Goal: Navigation & Orientation: Find specific page/section

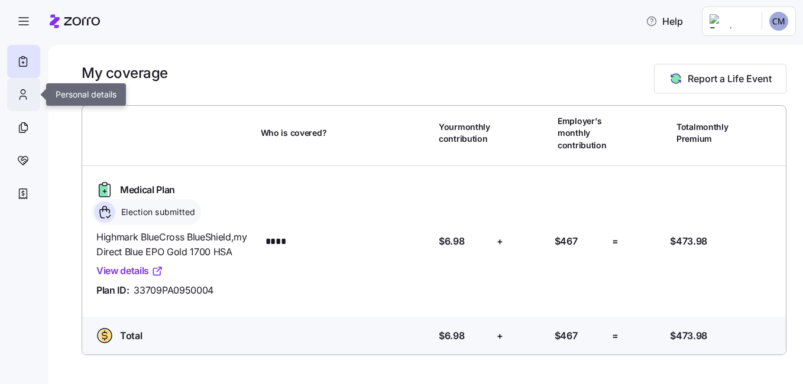
click at [26, 92] on icon at bounding box center [23, 94] width 13 height 14
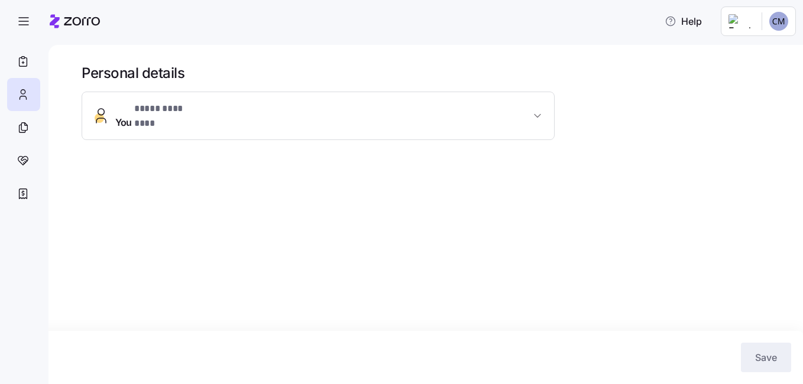
click at [163, 108] on span "* **** ******** *" at bounding box center [168, 109] width 69 height 15
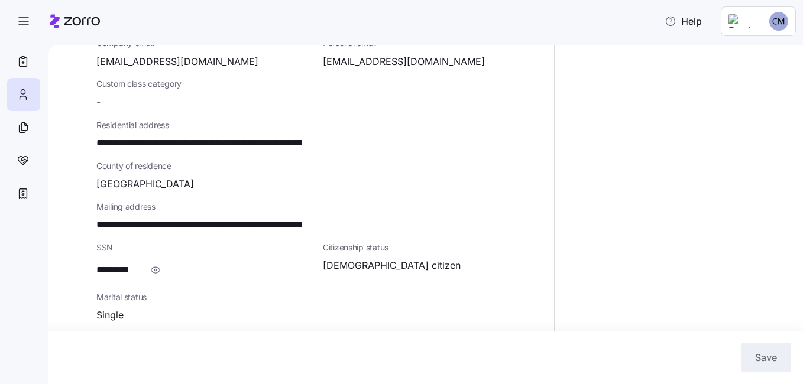
scroll to position [292, 0]
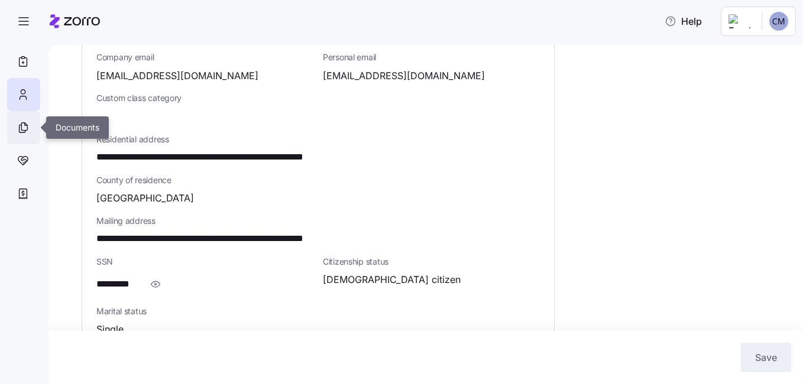
click at [25, 131] on icon at bounding box center [23, 129] width 6 height 8
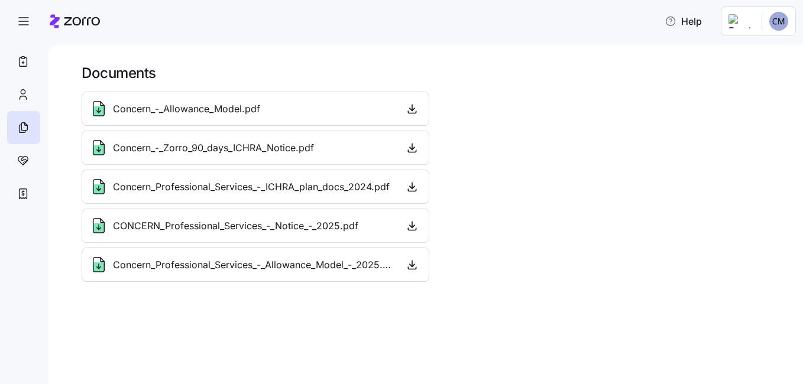
click at [155, 116] on div "Concern_-_Allowance_Model.pdf" at bounding box center [174, 108] width 171 height 19
click at [160, 104] on span "Concern_-_Allowance_Model.pdf" at bounding box center [186, 109] width 147 height 15
click at [410, 112] on icon "button" at bounding box center [412, 109] width 12 height 12
click at [17, 160] on icon at bounding box center [23, 161] width 13 height 14
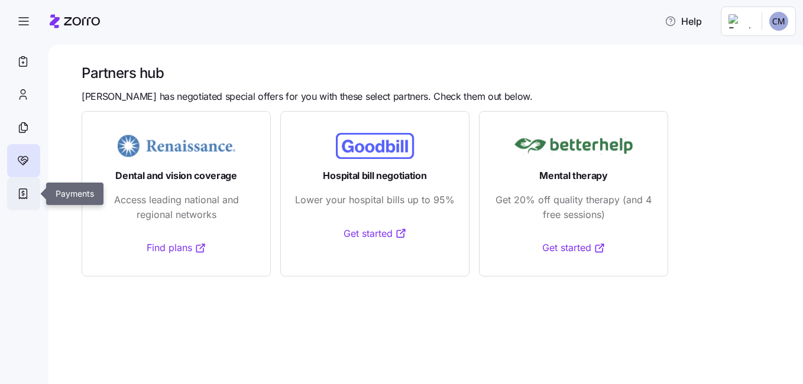
click at [22, 190] on icon at bounding box center [23, 194] width 13 height 14
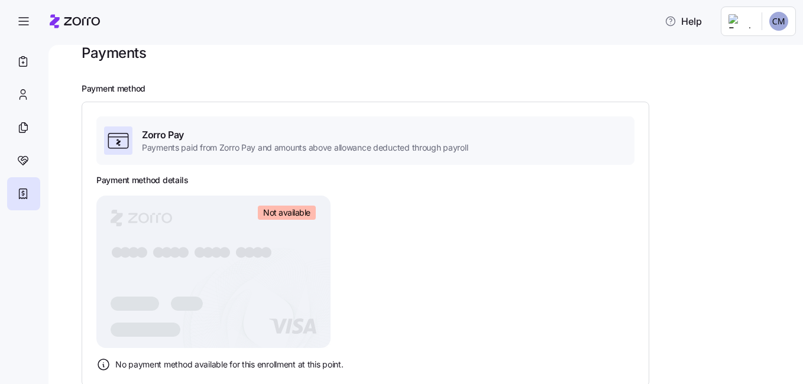
scroll to position [37, 0]
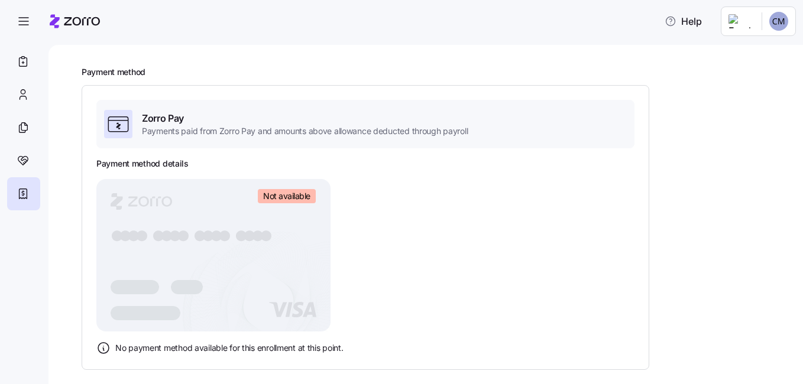
click at [206, 71] on h2 "Payment method" at bounding box center [434, 72] width 704 height 11
click at [18, 63] on icon at bounding box center [23, 61] width 13 height 14
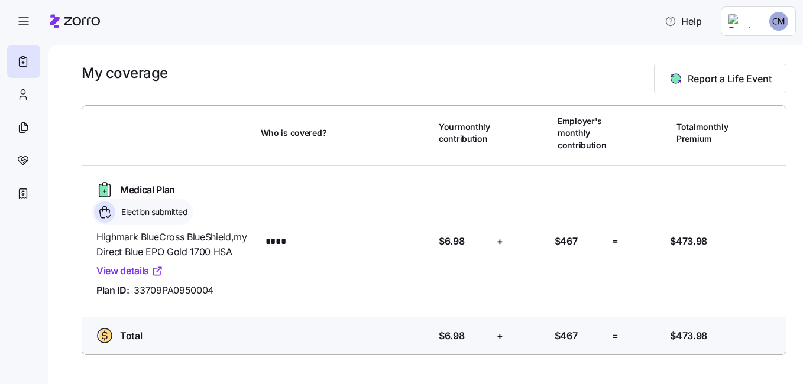
click at [126, 268] on link "View details" at bounding box center [129, 271] width 67 height 15
